Goal: Information Seeking & Learning: Learn about a topic

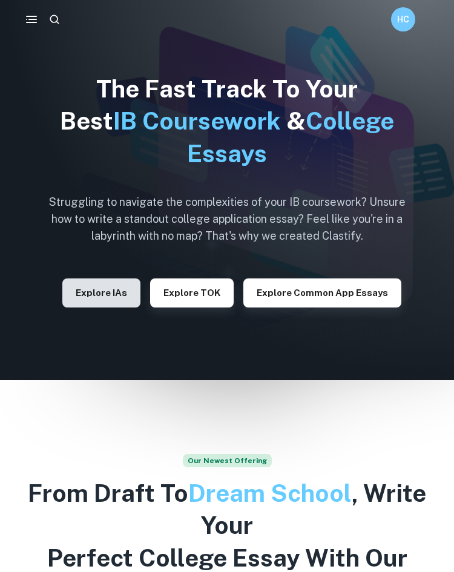
click at [77, 296] on button "Explore IAs" at bounding box center [101, 293] width 78 height 29
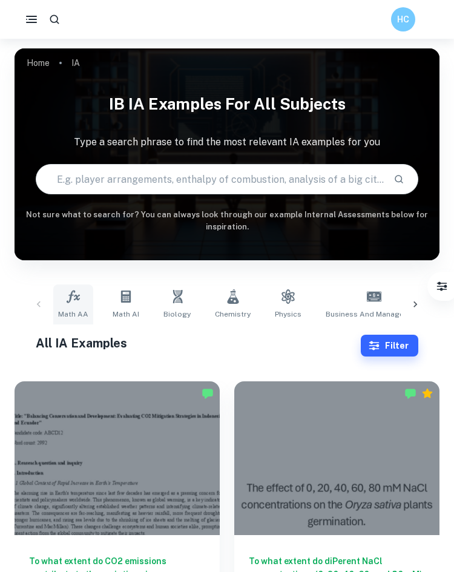
click at [81, 302] on link "Math AA" at bounding box center [73, 305] width 40 height 40
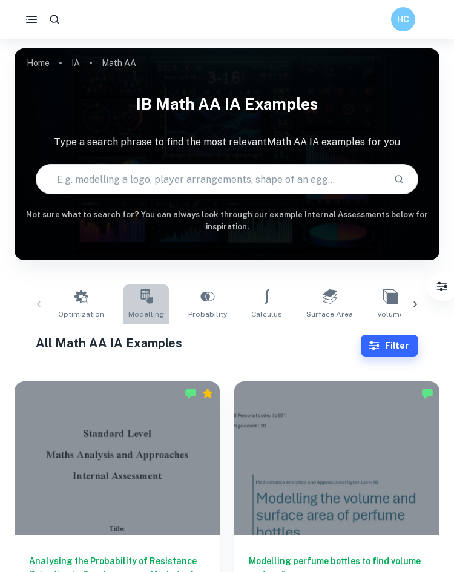
click at [130, 300] on link "Modelling" at bounding box center [146, 305] width 45 height 40
type input "Modelling"
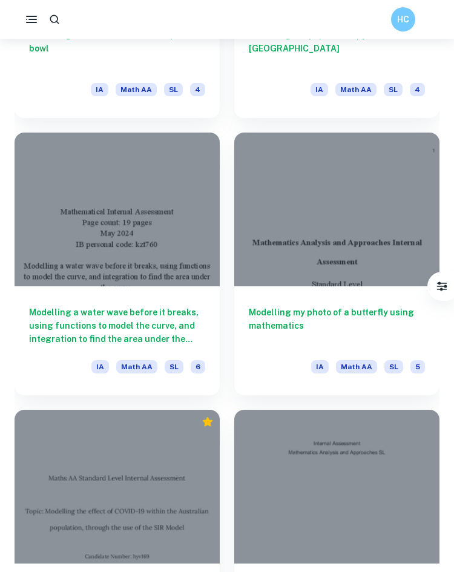
scroll to position [2195, 0]
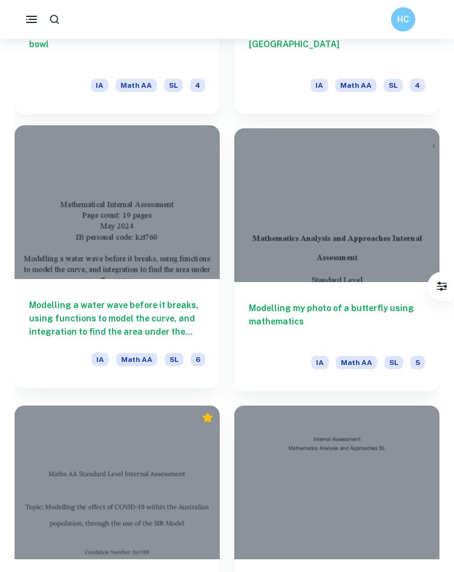
click at [145, 180] on div at bounding box center [117, 202] width 205 height 154
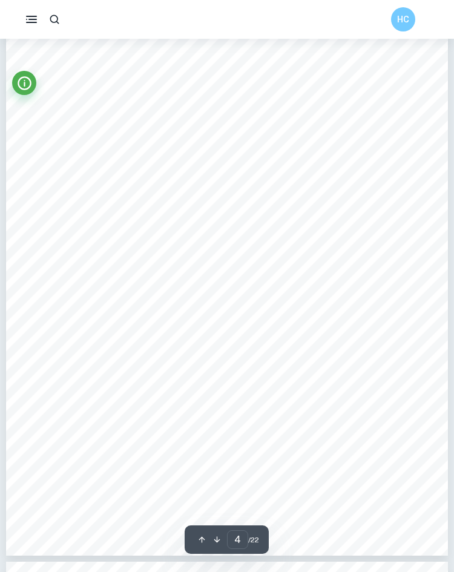
scroll to position [2078, 0]
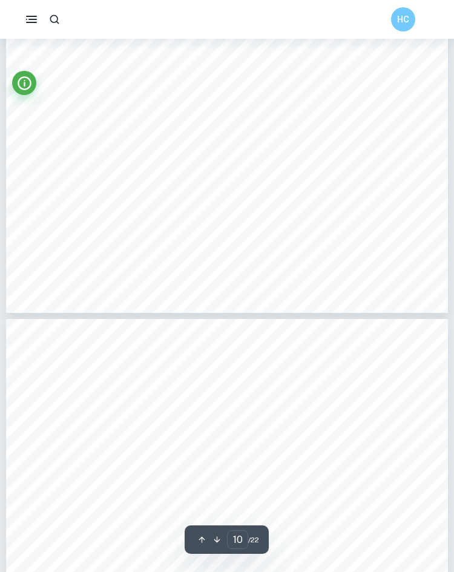
type input "11"
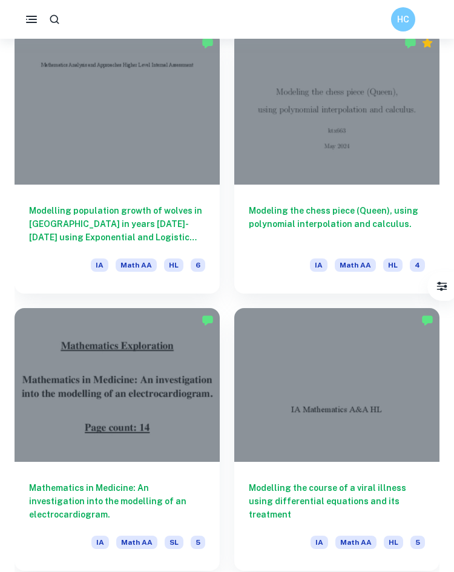
scroll to position [3073, 0]
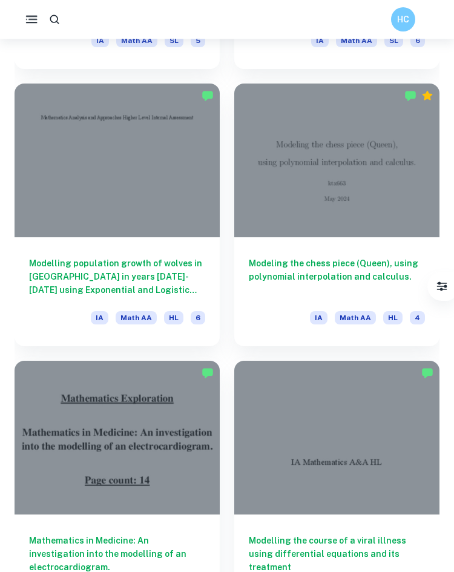
click at [33, 16] on rect "button" at bounding box center [32, 16] width 12 height 1
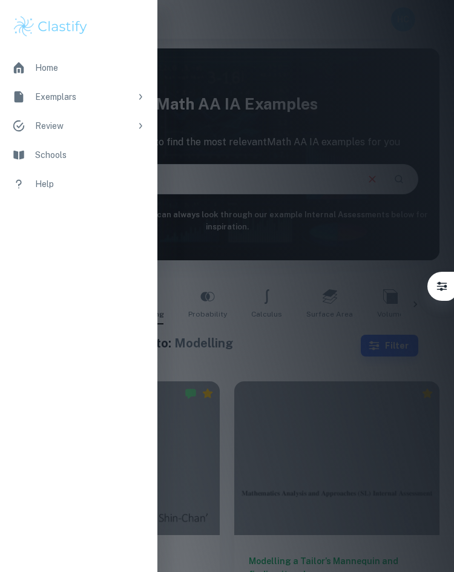
scroll to position [0, 0]
click at [436, 291] on icon "Filter" at bounding box center [442, 286] width 12 height 12
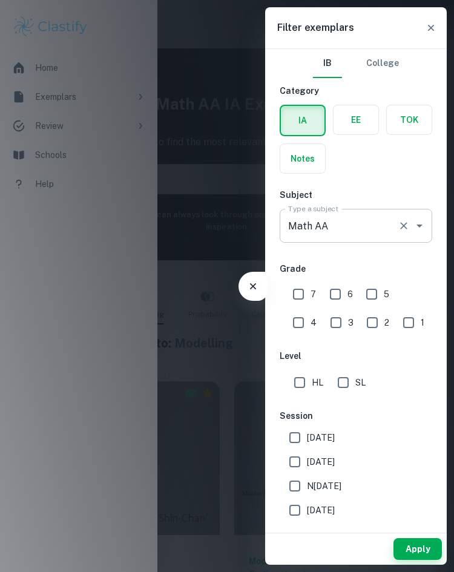
click at [331, 229] on input "Math AA" at bounding box center [339, 225] width 108 height 23
click at [299, 391] on input "HL" at bounding box center [300, 383] width 24 height 24
checkbox input "true"
click at [418, 546] on button "Apply" at bounding box center [418, 549] width 48 height 22
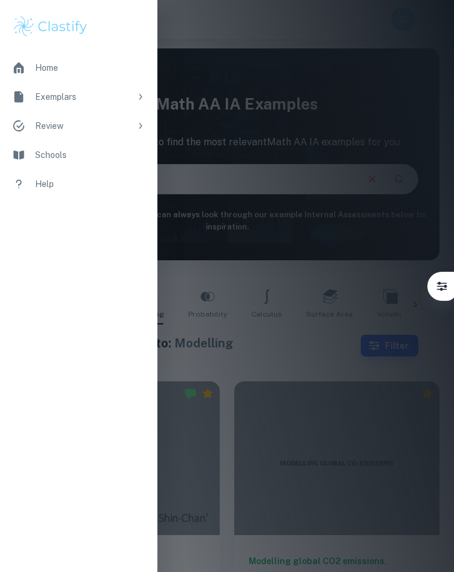
click at [317, 421] on div at bounding box center [227, 286] width 454 height 572
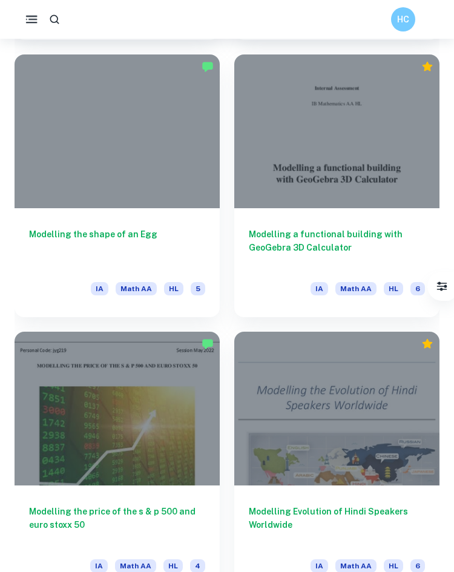
scroll to position [1989, 0]
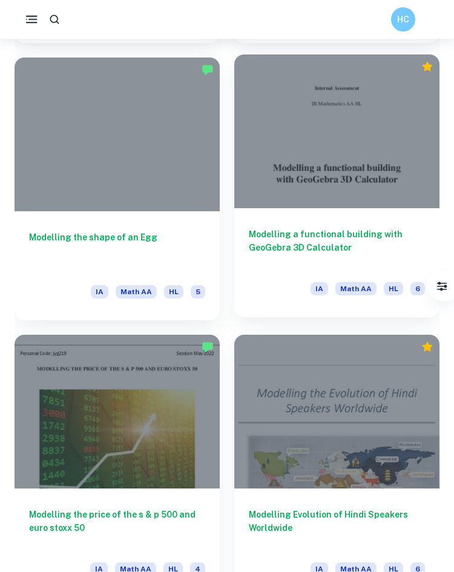
click at [320, 244] on h6 "Modelling a functional building with GeoGebra 3D Calculator" at bounding box center [337, 248] width 176 height 40
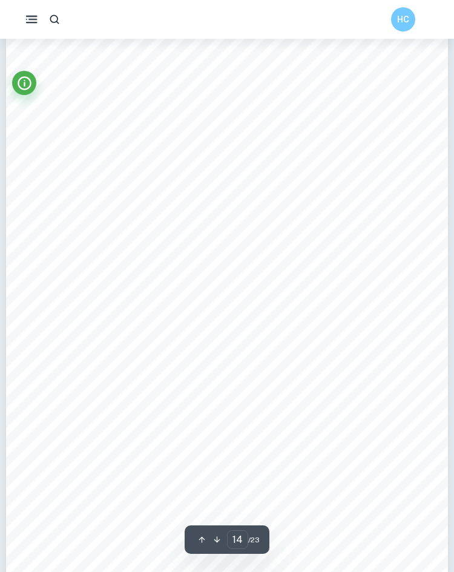
scroll to position [8357, 0]
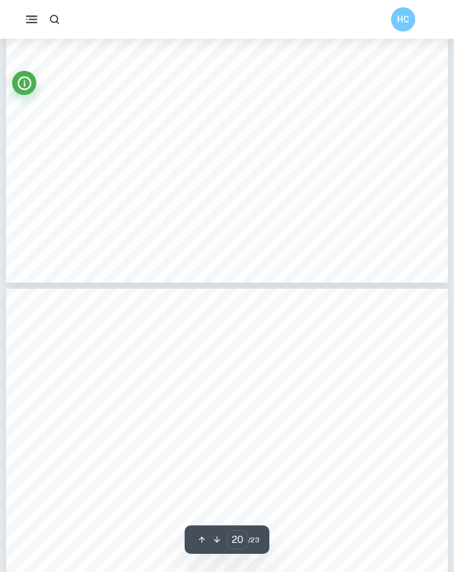
type input "21"
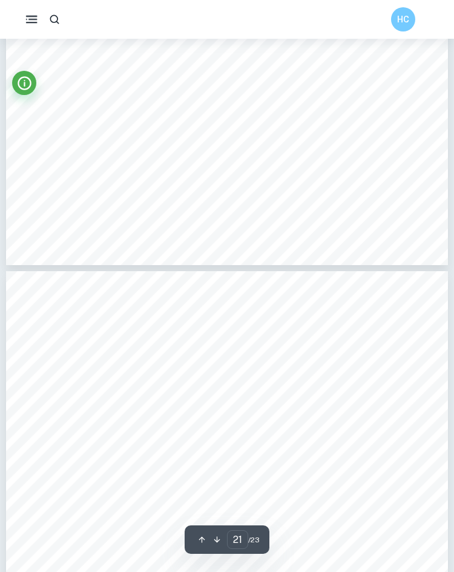
scroll to position [12471, 0]
